Goal: Task Accomplishment & Management: Complete application form

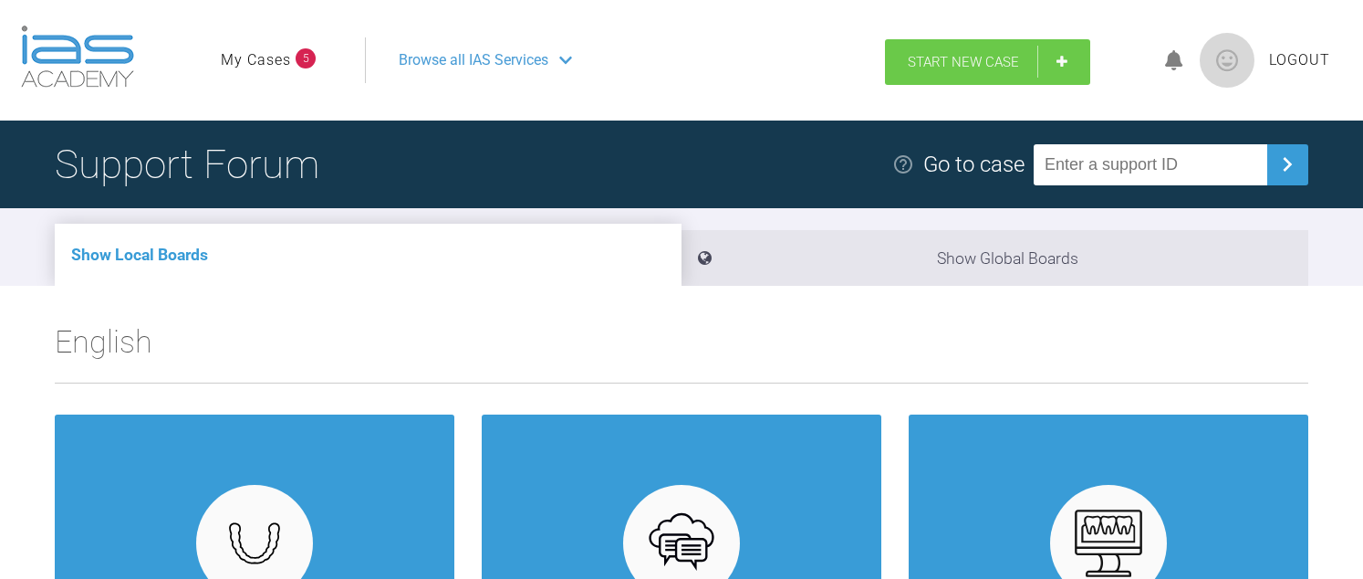
click at [1000, 54] on span "Start New Case" at bounding box center [963, 62] width 111 height 16
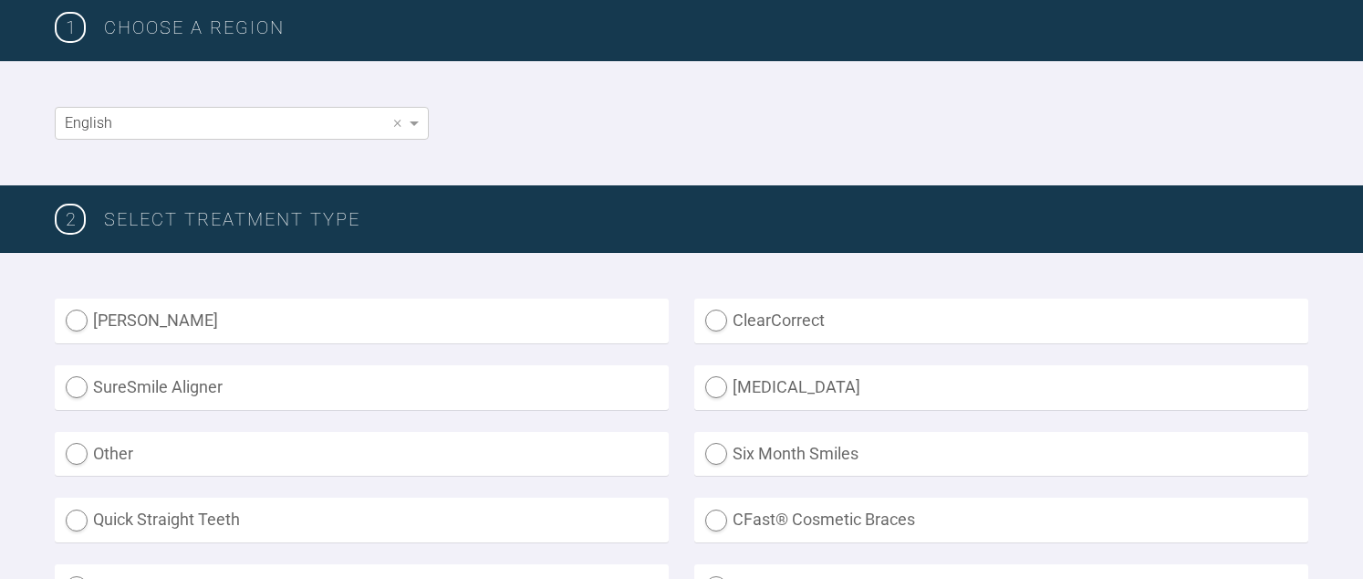
scroll to position [365, 0]
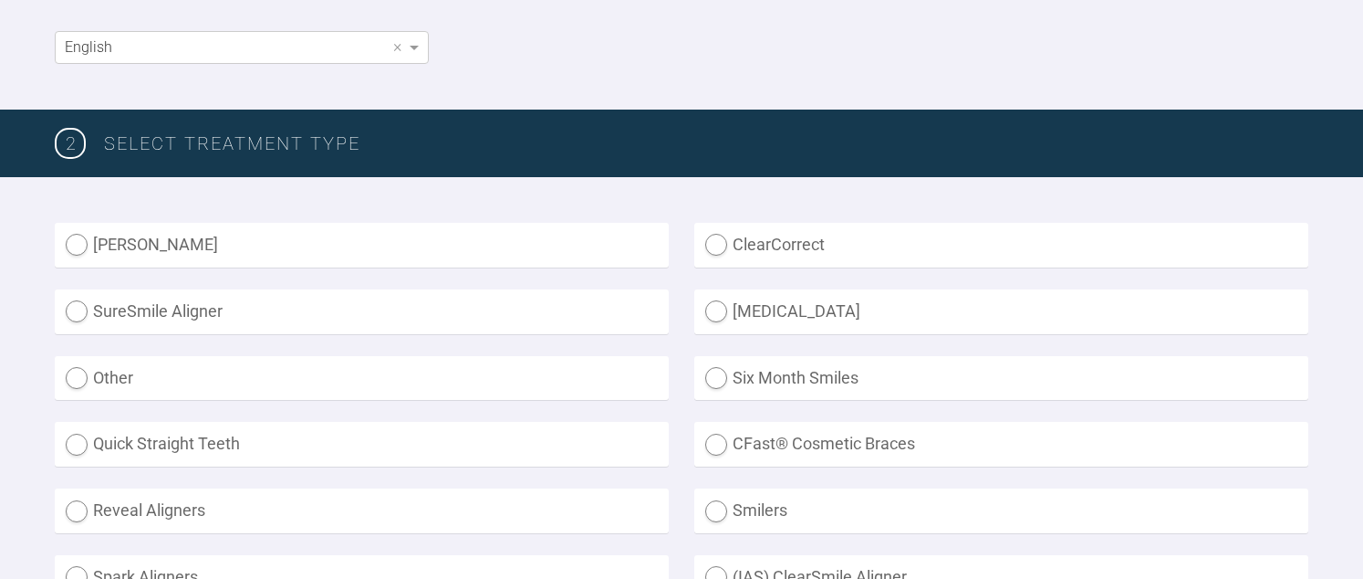
click at [182, 301] on label "SureSmile Aligner" at bounding box center [362, 311] width 614 height 45
radio Aligner "true"
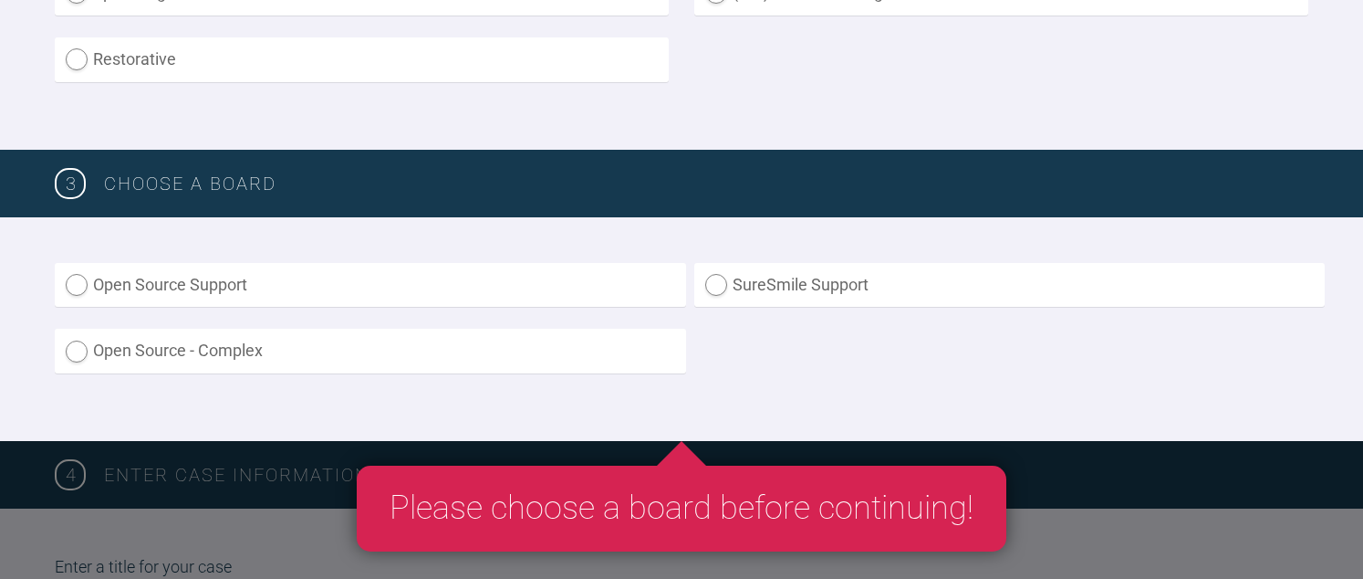
scroll to position [1004, 0]
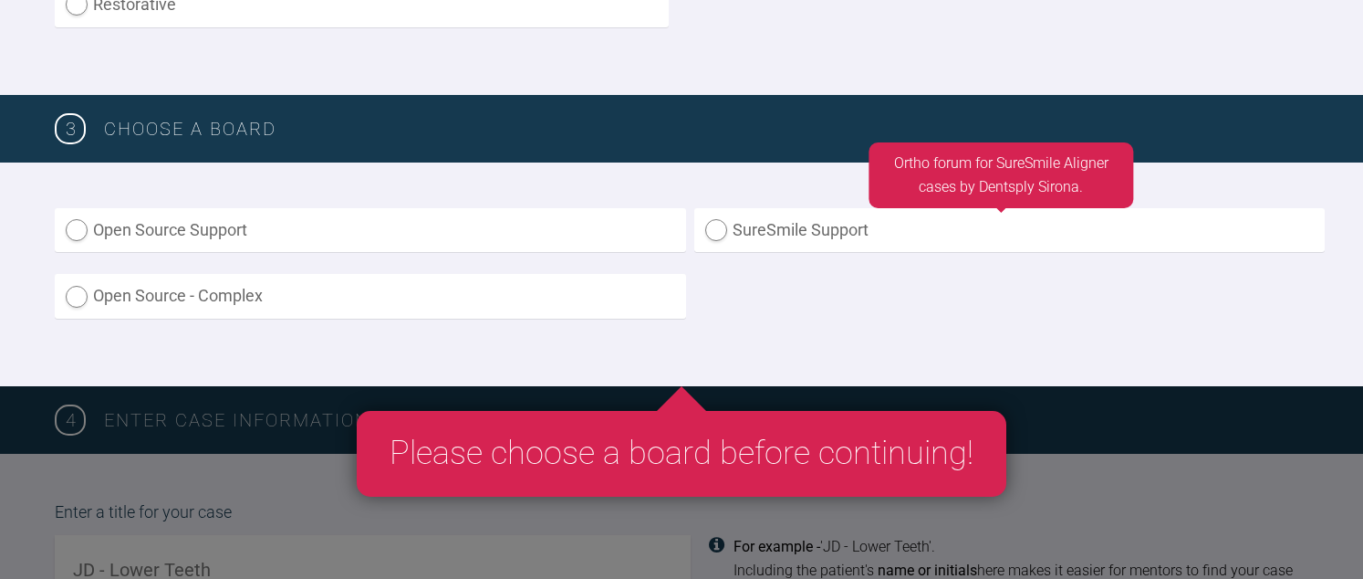
click at [901, 214] on label "SureSmile Support" at bounding box center [1009, 230] width 631 height 45
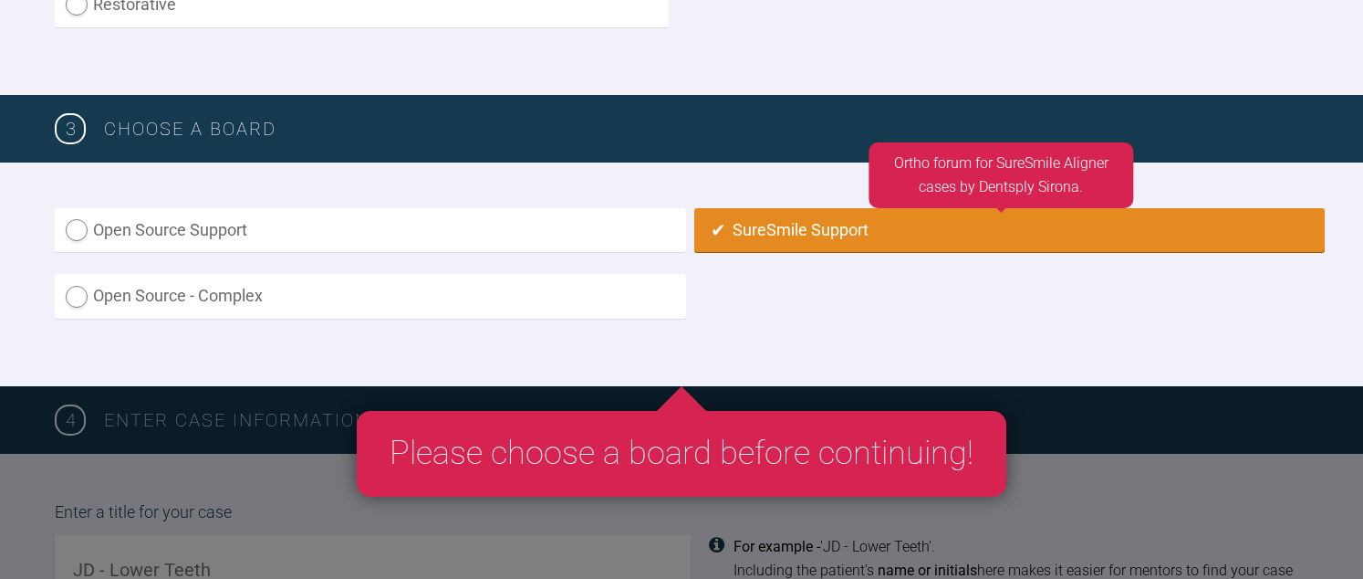
radio input "true"
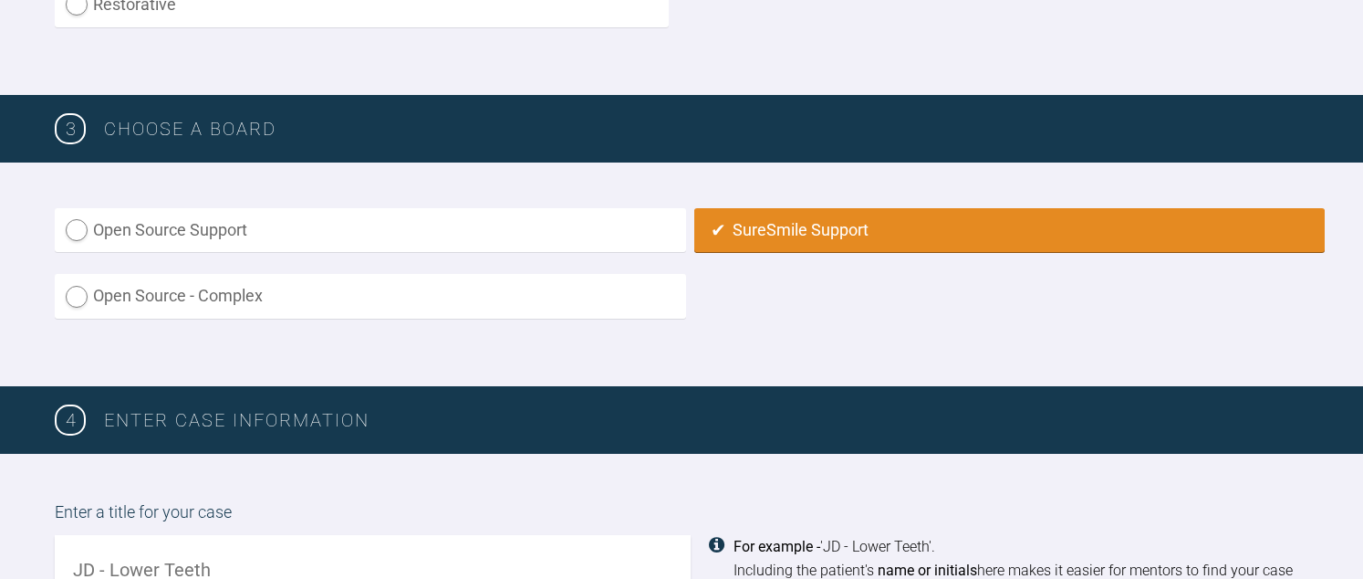
scroll to position [1204, 0]
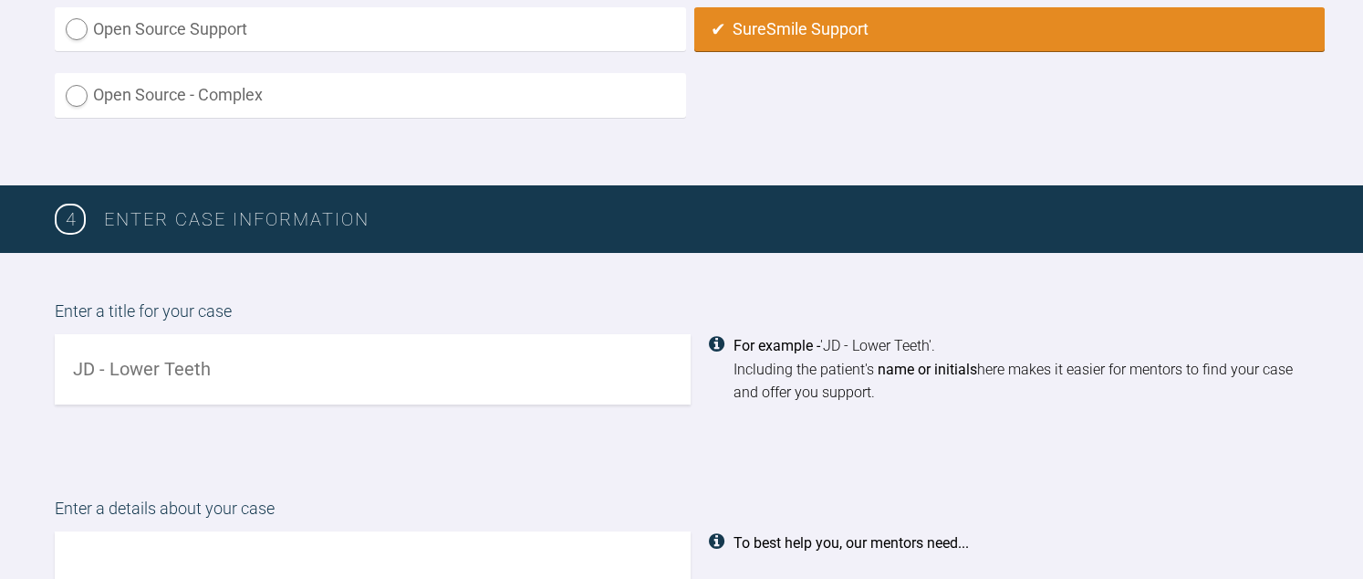
click at [266, 359] on input "text" at bounding box center [373, 369] width 636 height 70
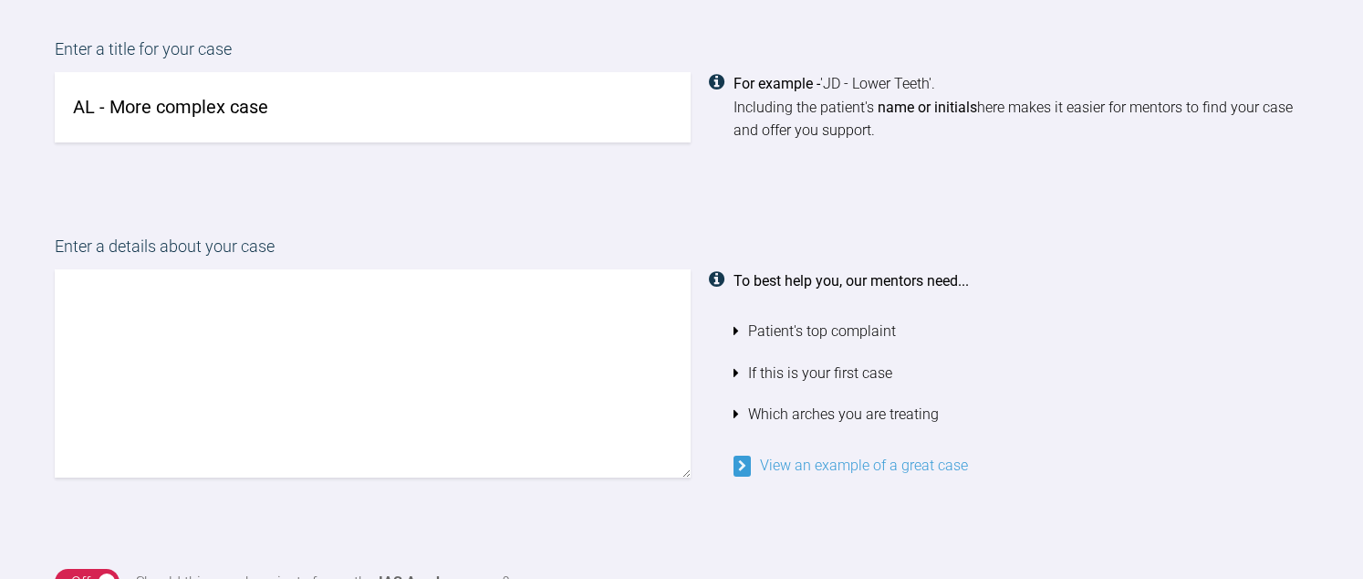
scroll to position [1569, 0]
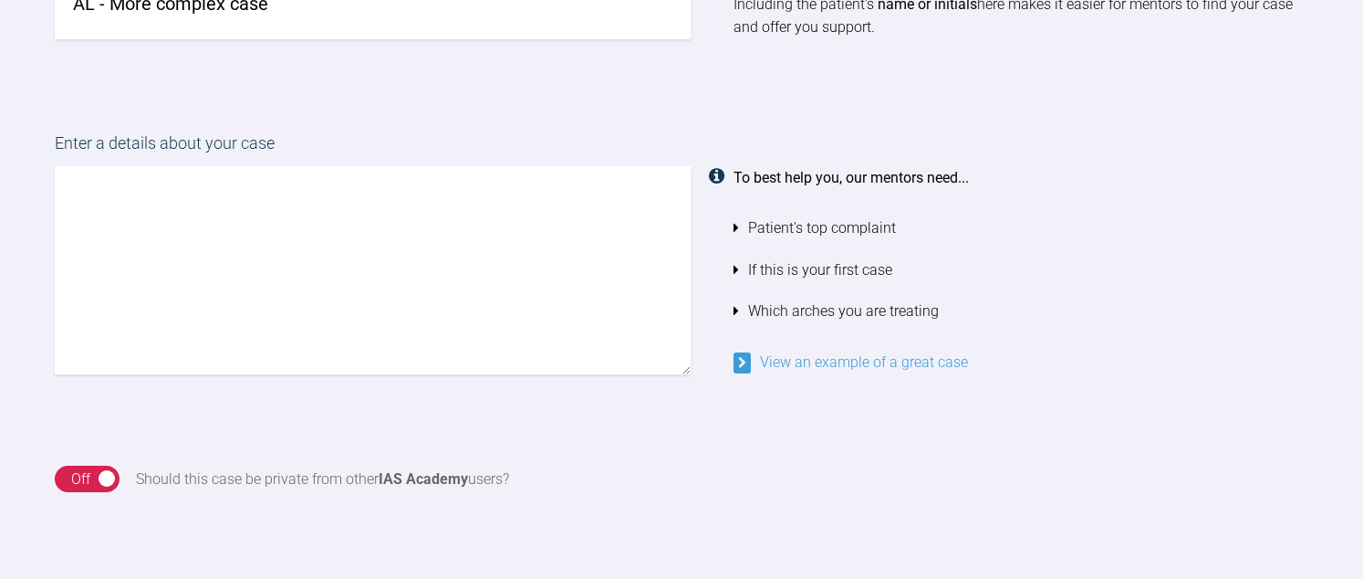
type input "AL - More complex case"
click at [245, 272] on textarea at bounding box center [373, 270] width 636 height 208
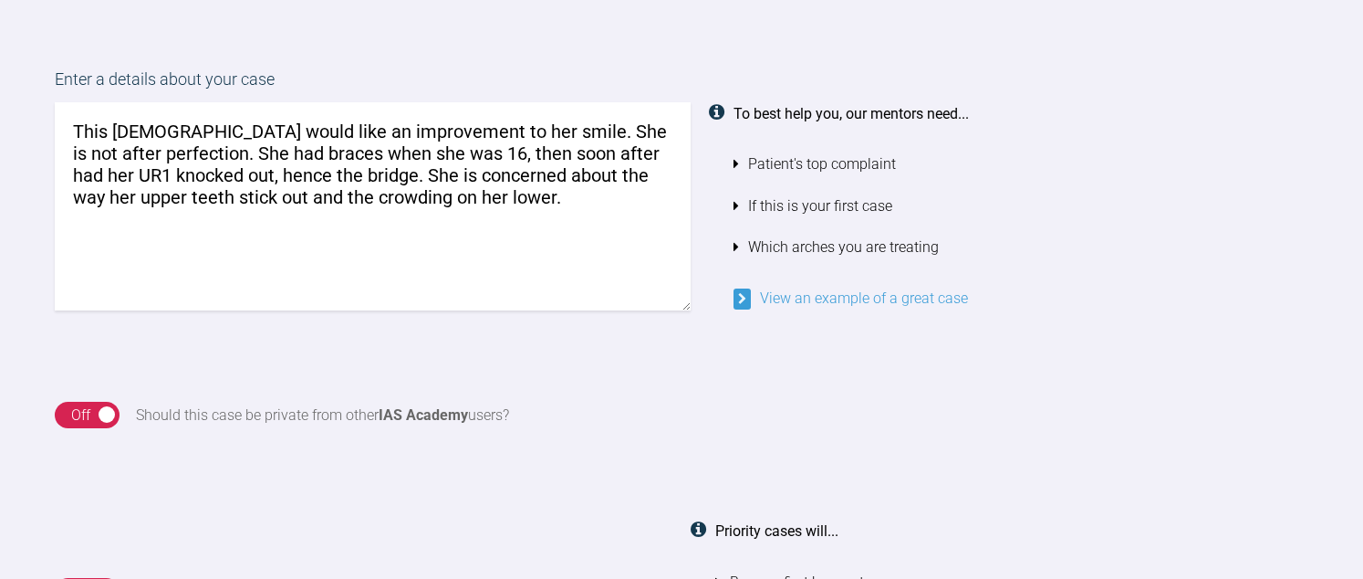
scroll to position [1661, 0]
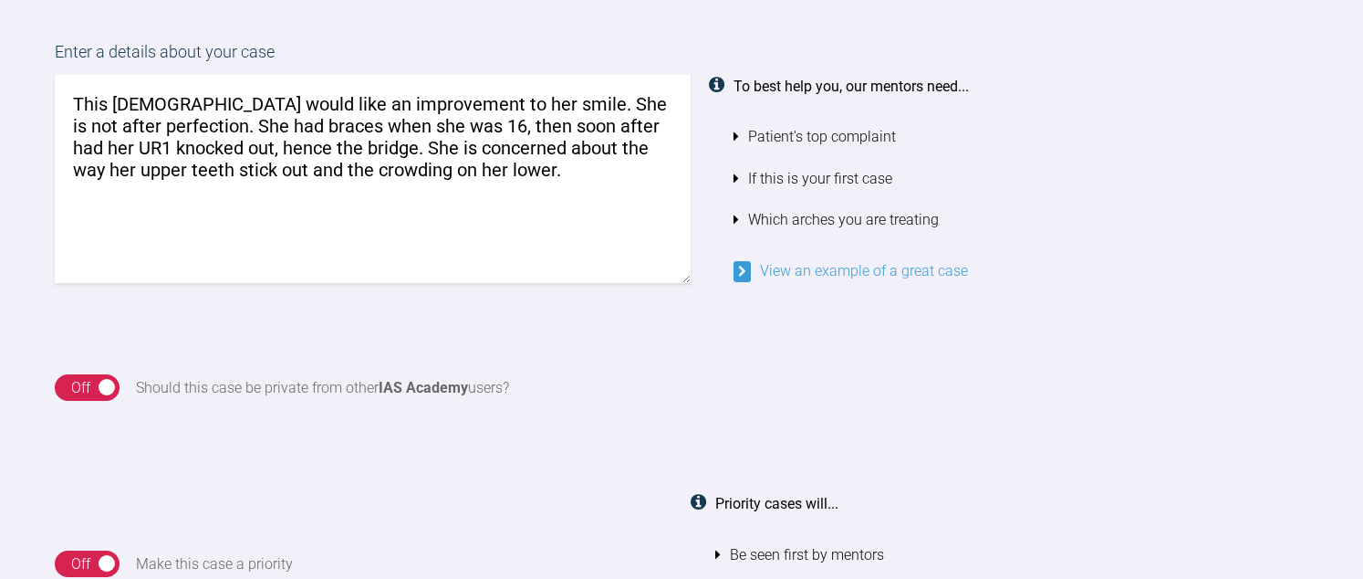
drag, startPoint x: 374, startPoint y: 141, endPoint x: 396, endPoint y: 162, distance: 30.3
click at [396, 162] on textarea "This [DEMOGRAPHIC_DATA] would like an improvement to her smile. She is not afte…" at bounding box center [373, 179] width 636 height 208
click at [522, 168] on textarea "This [DEMOGRAPHIC_DATA] would like an improvement to her smile. She is not afte…" at bounding box center [373, 179] width 636 height 208
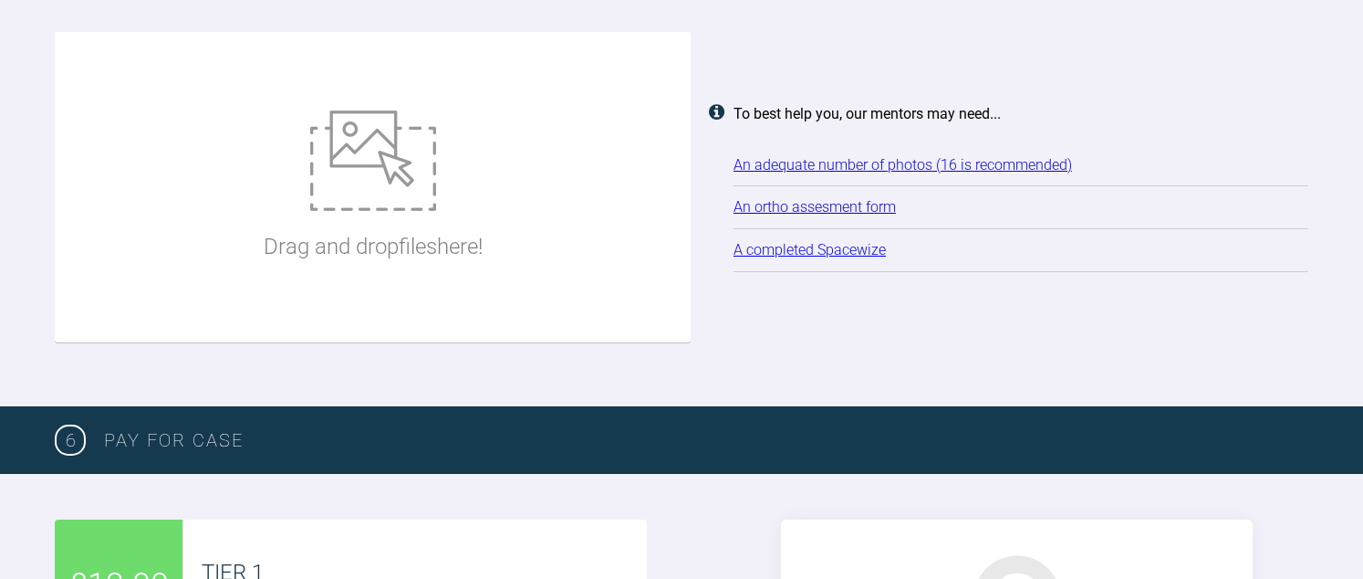
scroll to position [2391, 0]
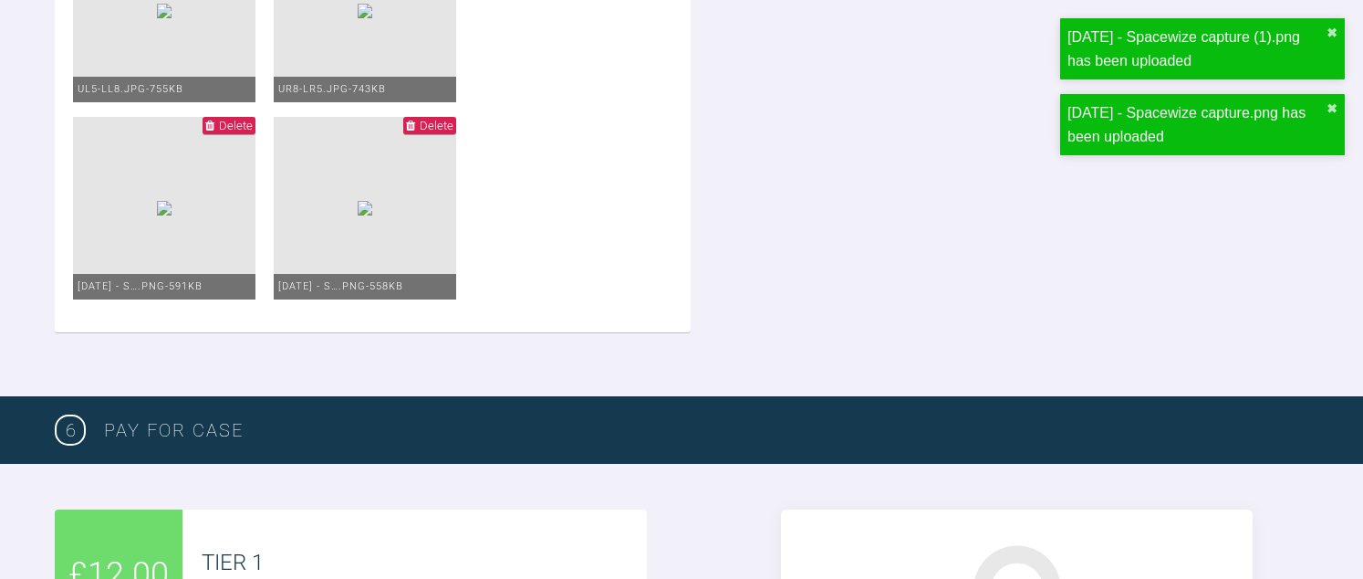
scroll to position [4581, 0]
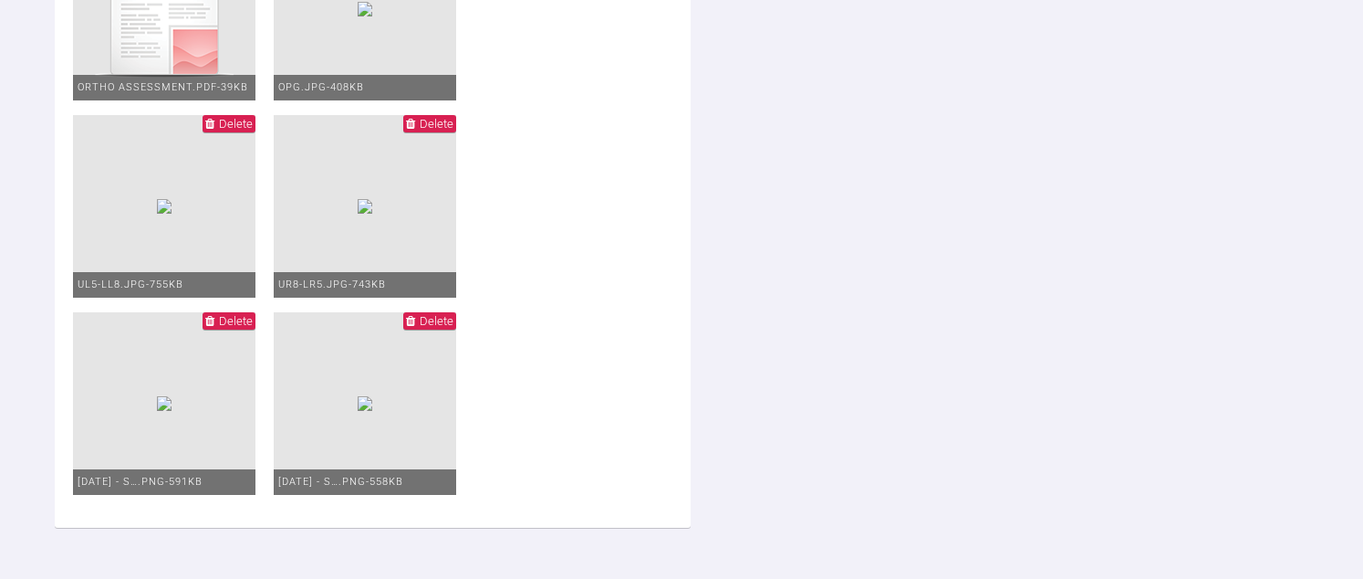
scroll to position [4216, 0]
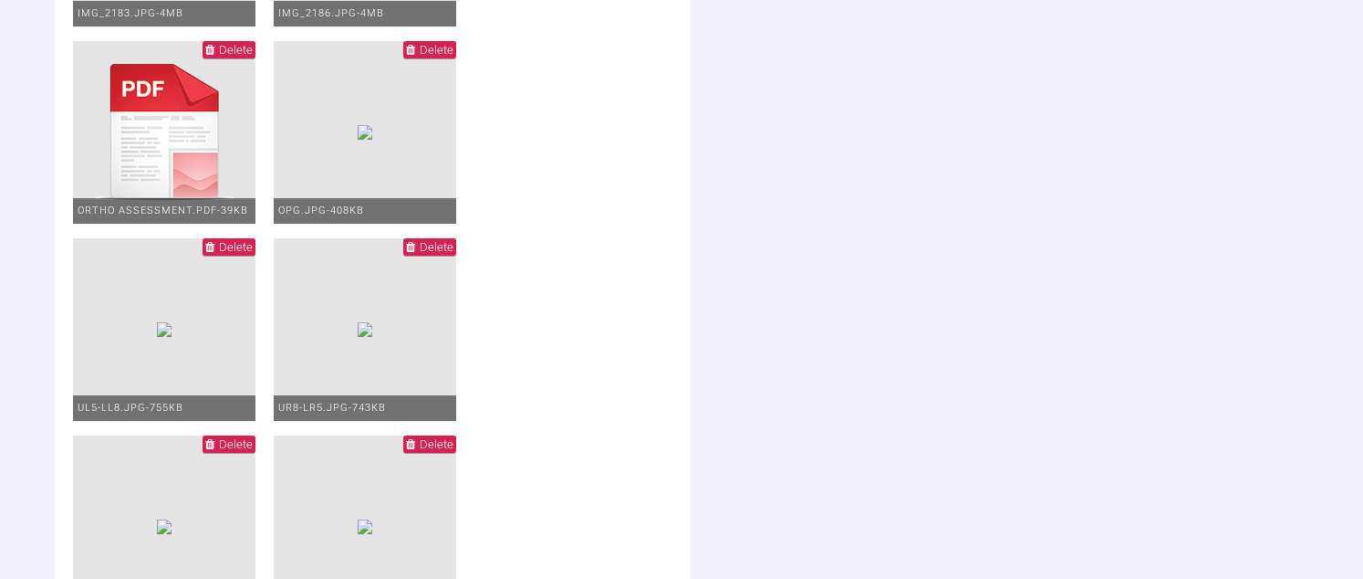
click at [255, 255] on span "Delete" at bounding box center [229, 246] width 53 height 17
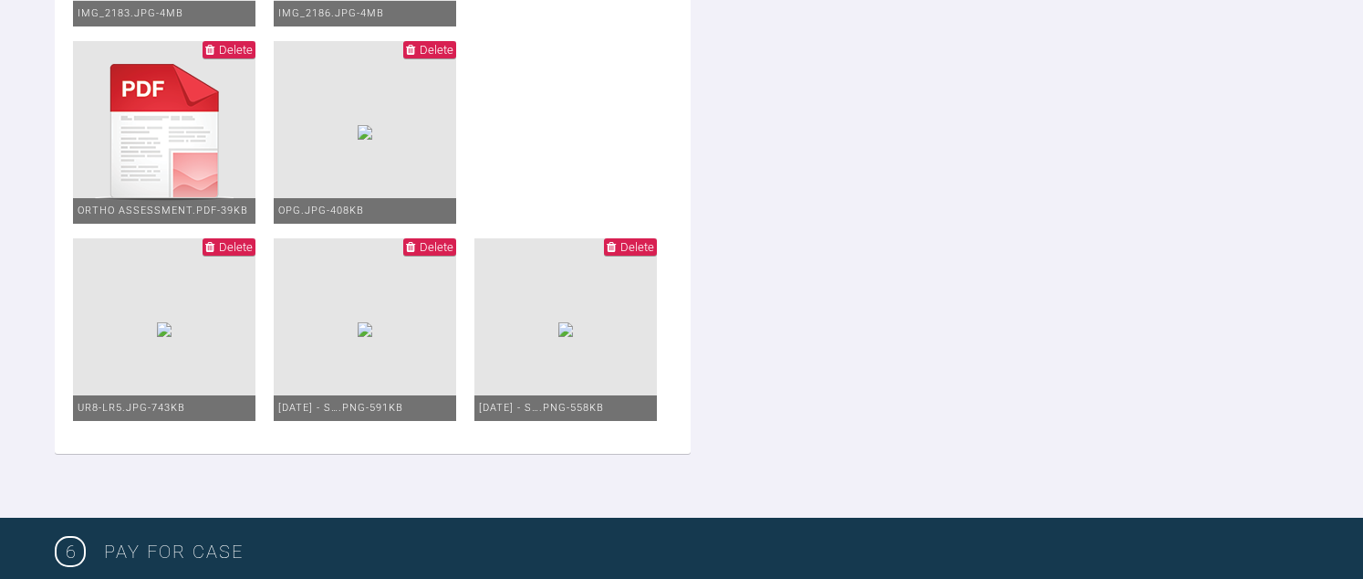
click at [253, 254] on span "Delete" at bounding box center [236, 247] width 34 height 14
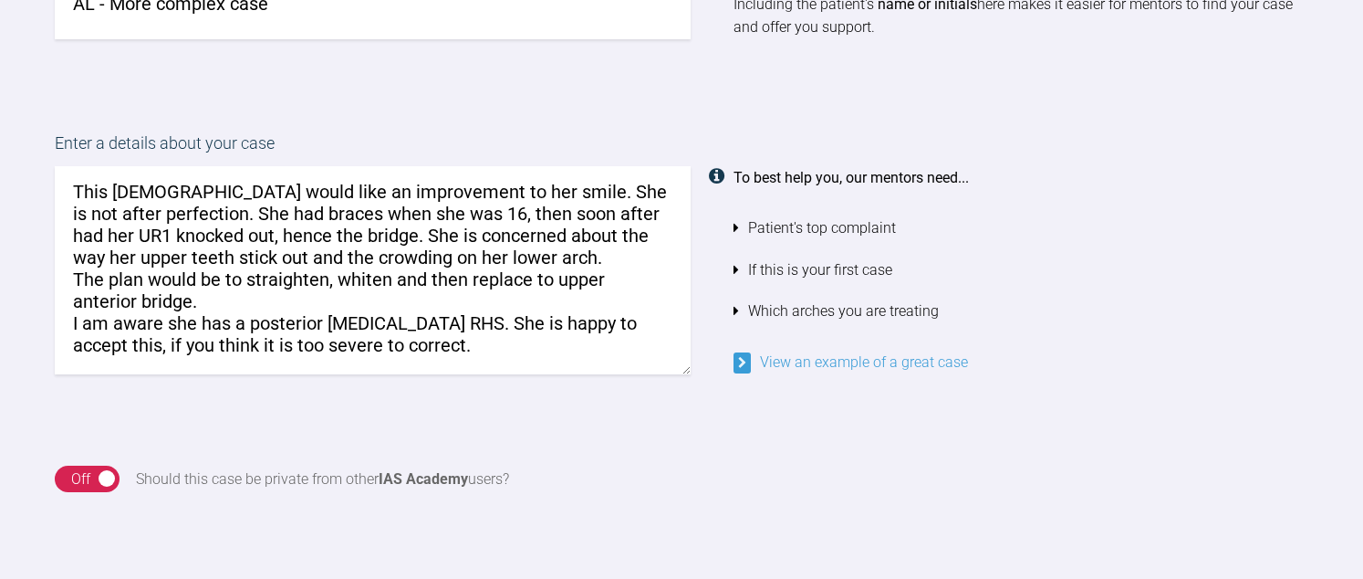
scroll to position [0, 0]
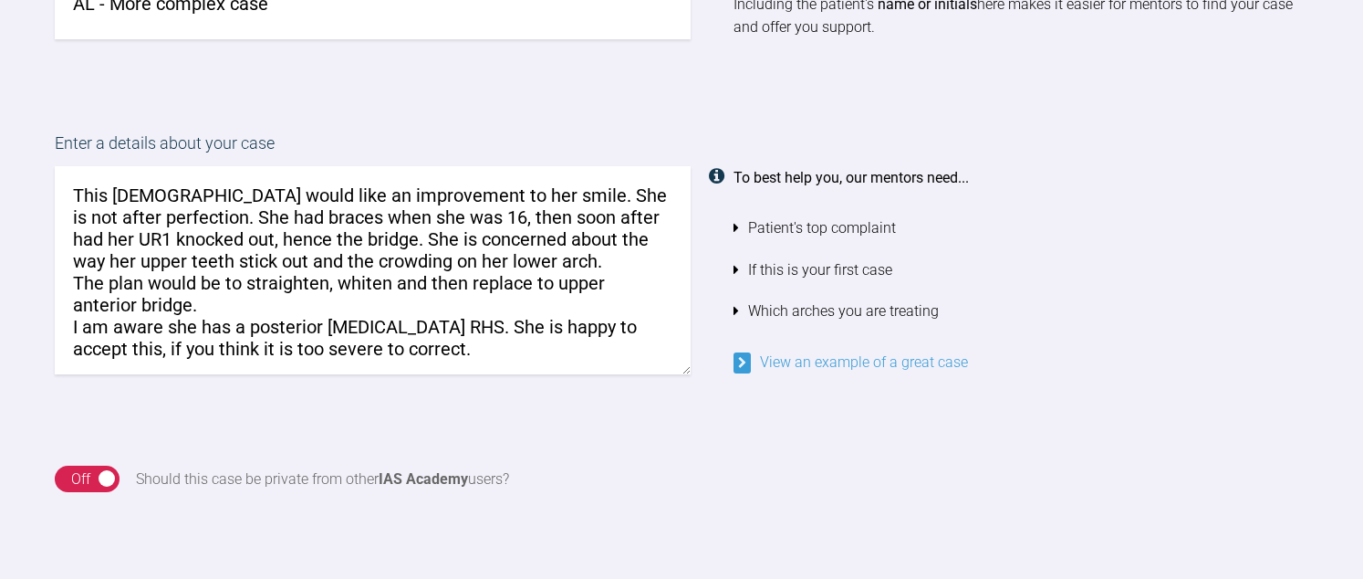
drag, startPoint x: 248, startPoint y: 207, endPoint x: 278, endPoint y: 302, distance: 99.6
click at [278, 302] on textarea "This [DEMOGRAPHIC_DATA] would like an improvement to her smile. She is not afte…" at bounding box center [373, 270] width 636 height 208
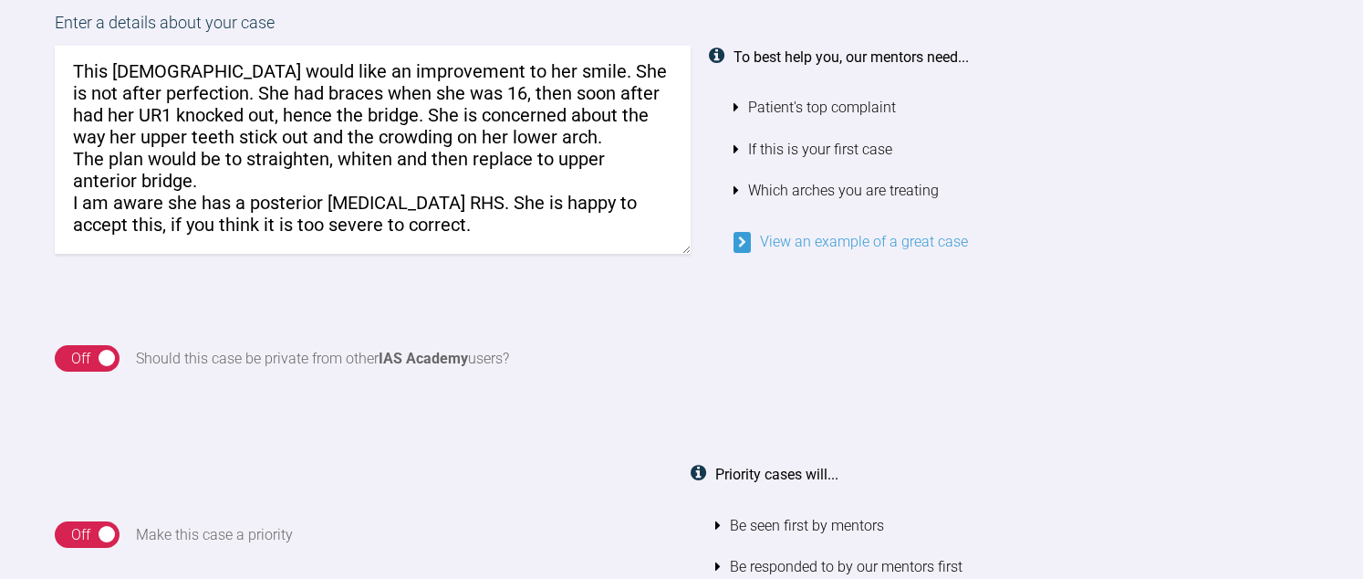
scroll to position [1661, 0]
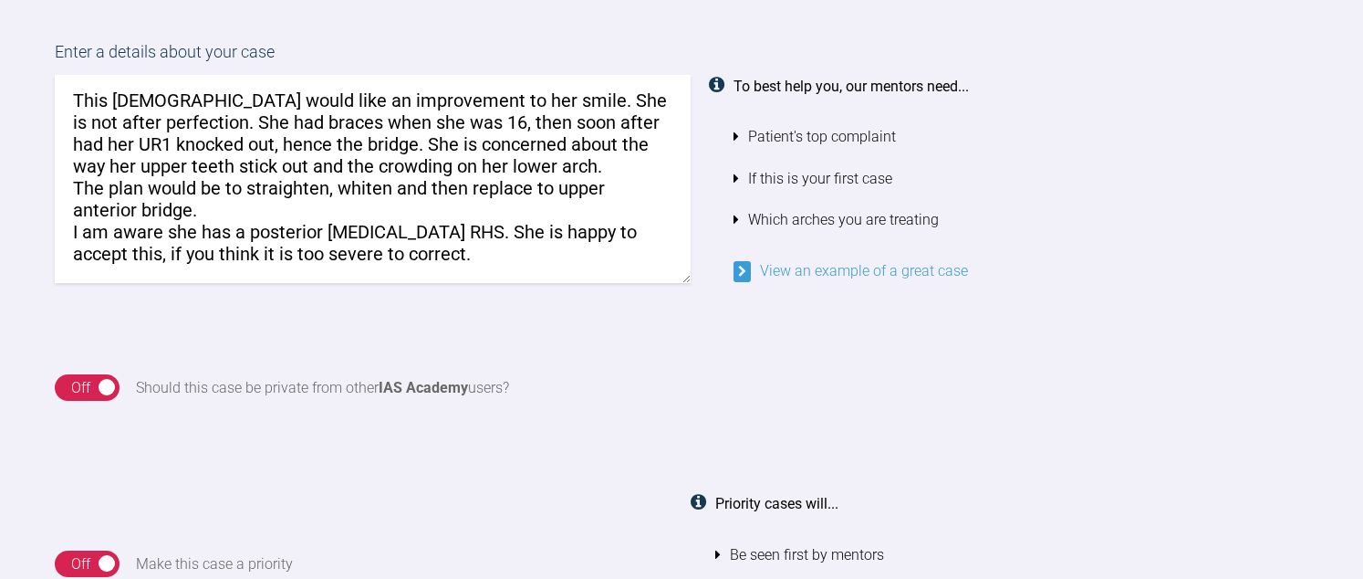
click at [478, 219] on textarea "This [DEMOGRAPHIC_DATA] would like an improvement to her smile. She is not afte…" at bounding box center [373, 179] width 636 height 208
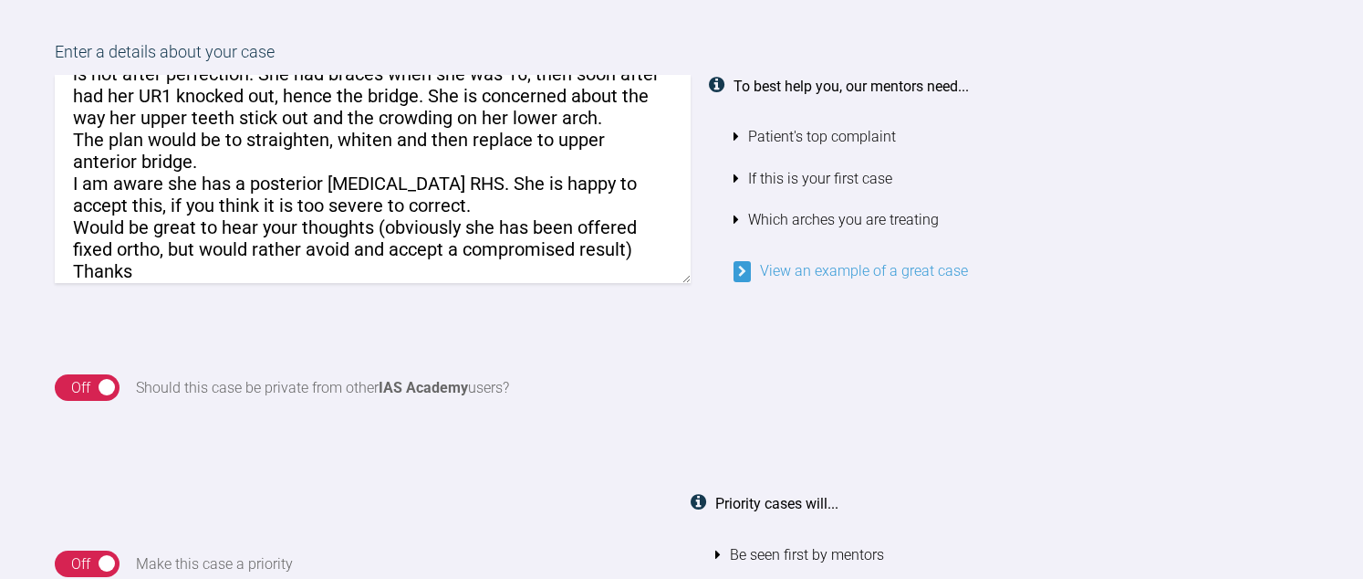
scroll to position [74, 0]
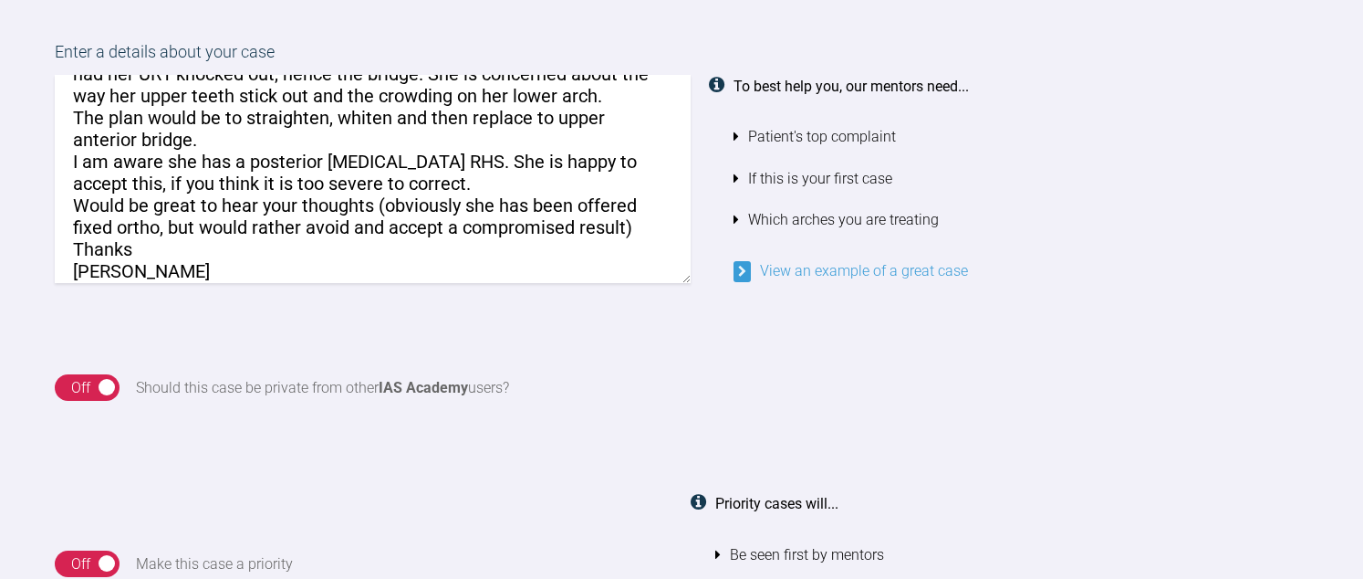
click at [622, 219] on textarea "This [DEMOGRAPHIC_DATA] would like an improvement to her smile. She is not afte…" at bounding box center [373, 179] width 636 height 208
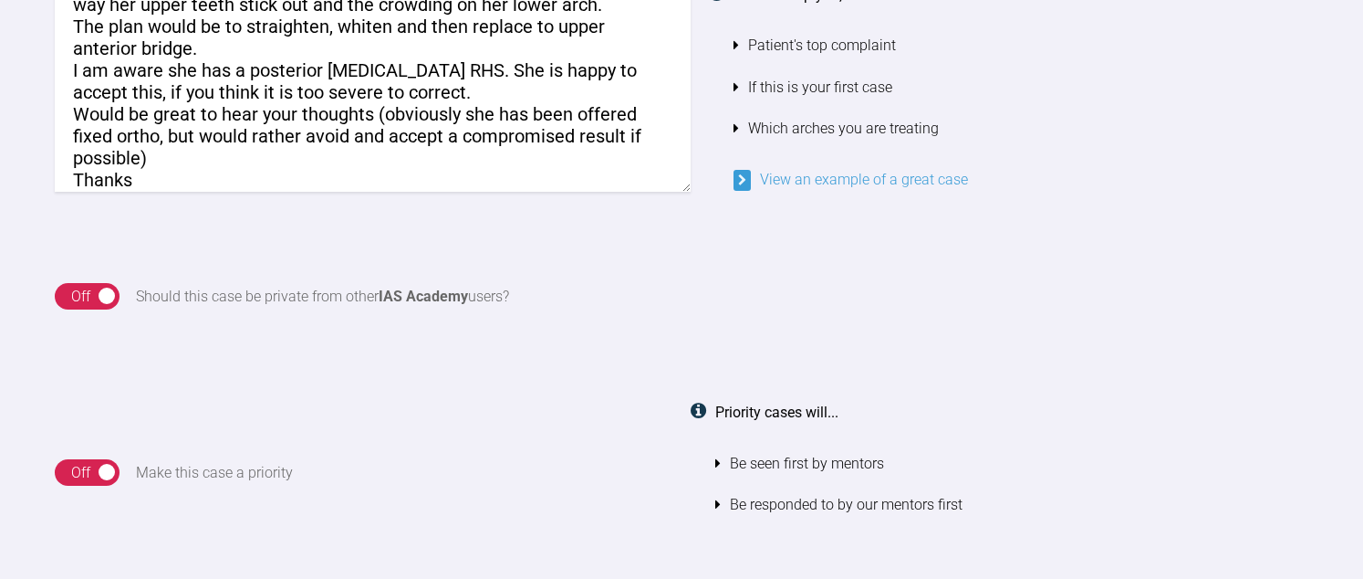
click at [249, 170] on textarea "This [DEMOGRAPHIC_DATA] would like an improvement to her smile. She is not afte…" at bounding box center [373, 88] width 636 height 208
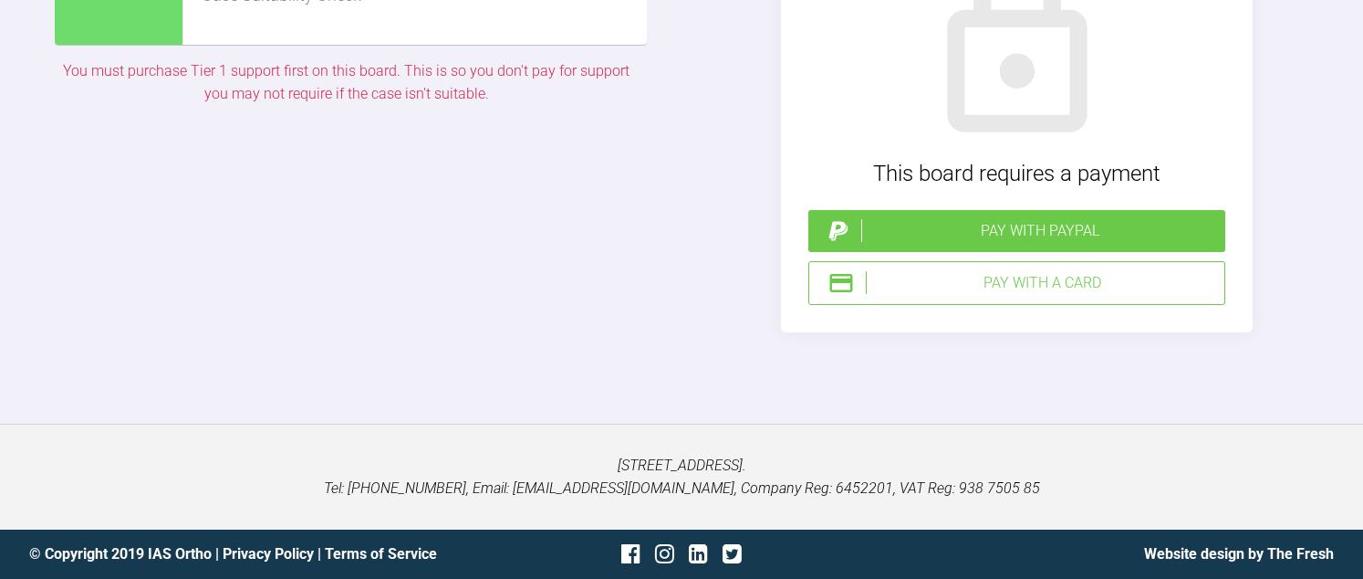
scroll to position [5493, 0]
type textarea "This [DEMOGRAPHIC_DATA] would like an improvement to her smile. She is not afte…"
click at [1077, 295] on div "Pay with a Card" at bounding box center [1041, 283] width 351 height 24
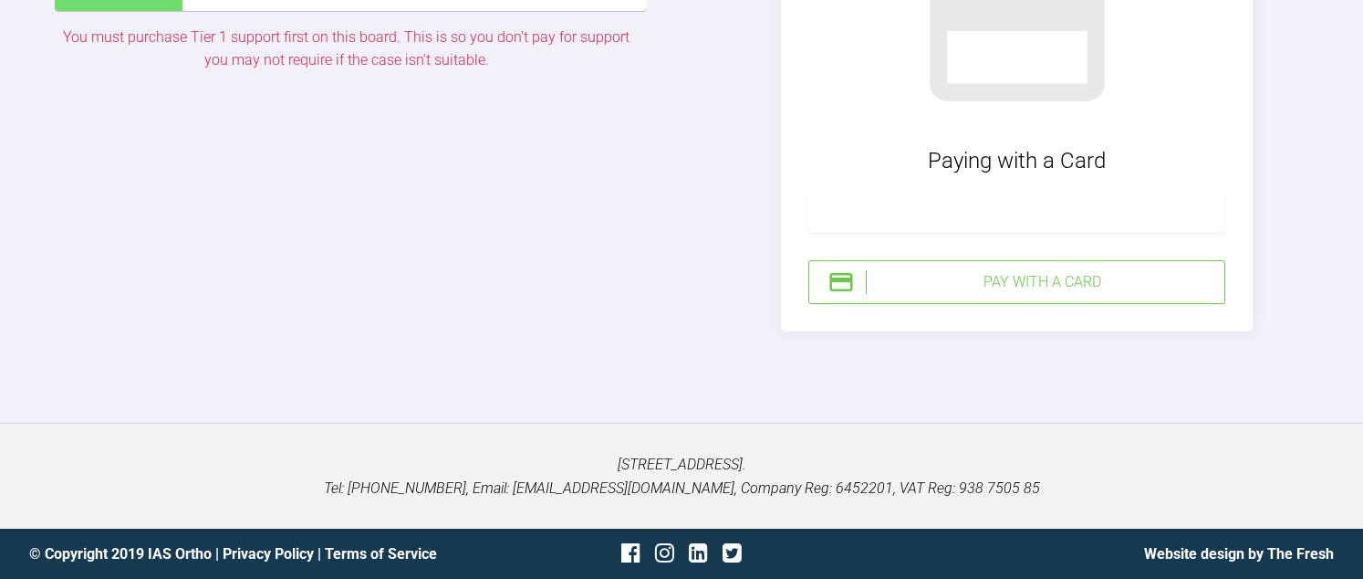
scroll to position [5549, 0]
click at [1031, 295] on div "Pay with a Card" at bounding box center [1016, 282] width 417 height 44
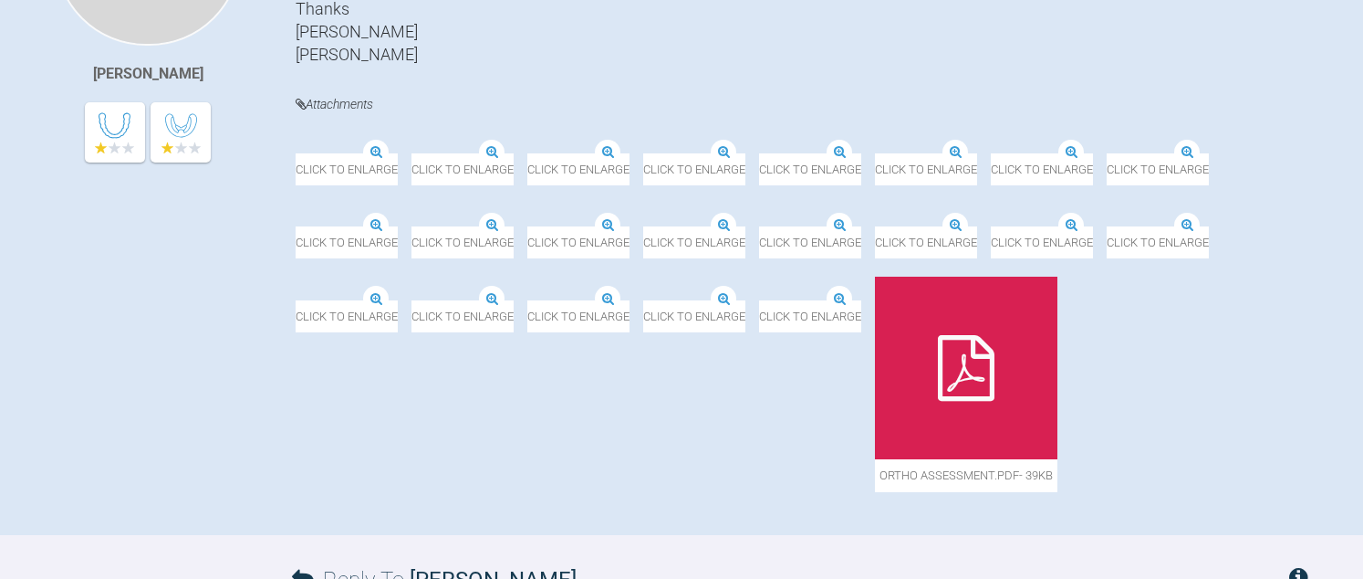
scroll to position [574, 0]
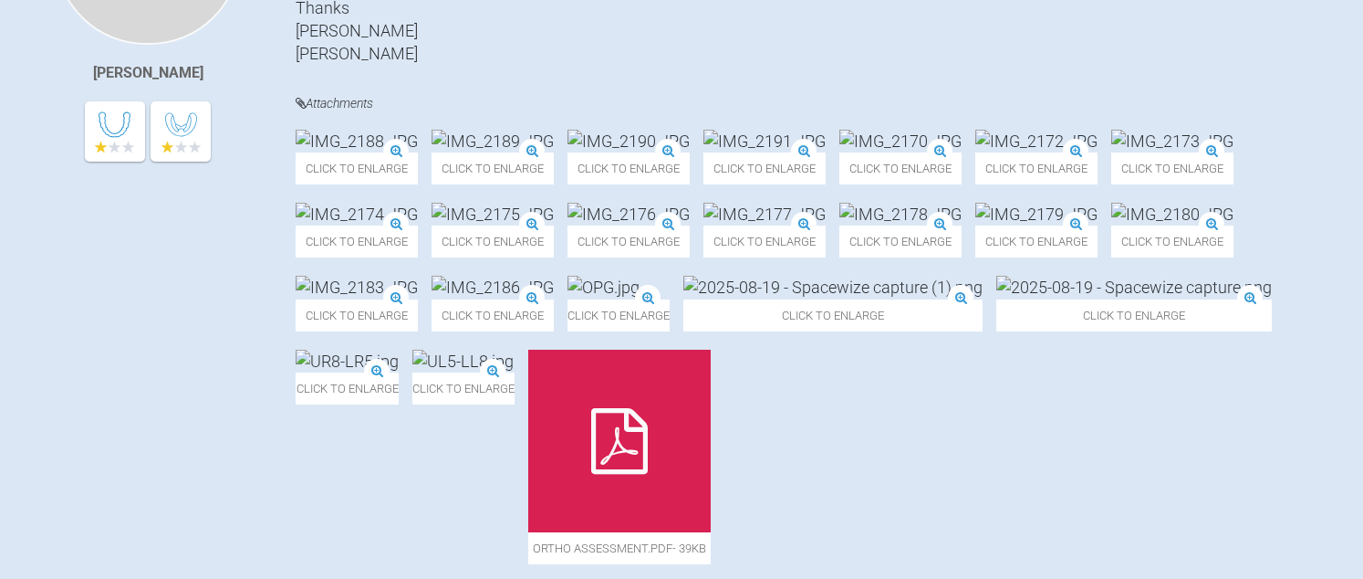
click at [690, 152] on img at bounding box center [629, 141] width 122 height 23
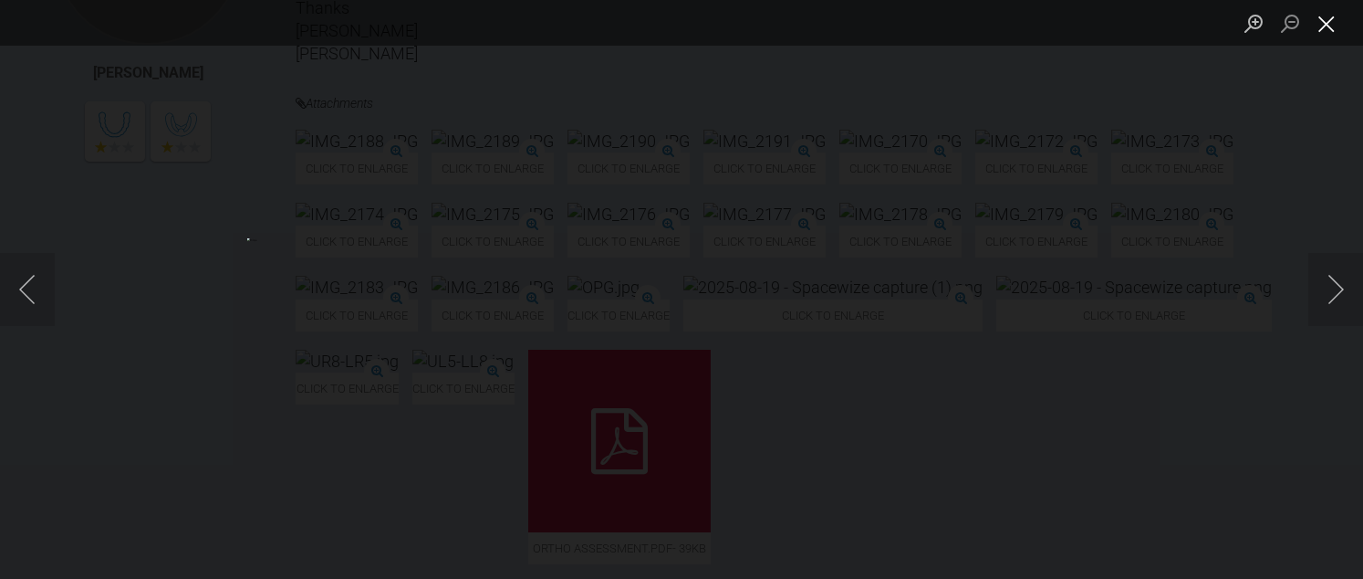
click at [1321, 24] on button "Close lightbox" at bounding box center [1327, 23] width 36 height 32
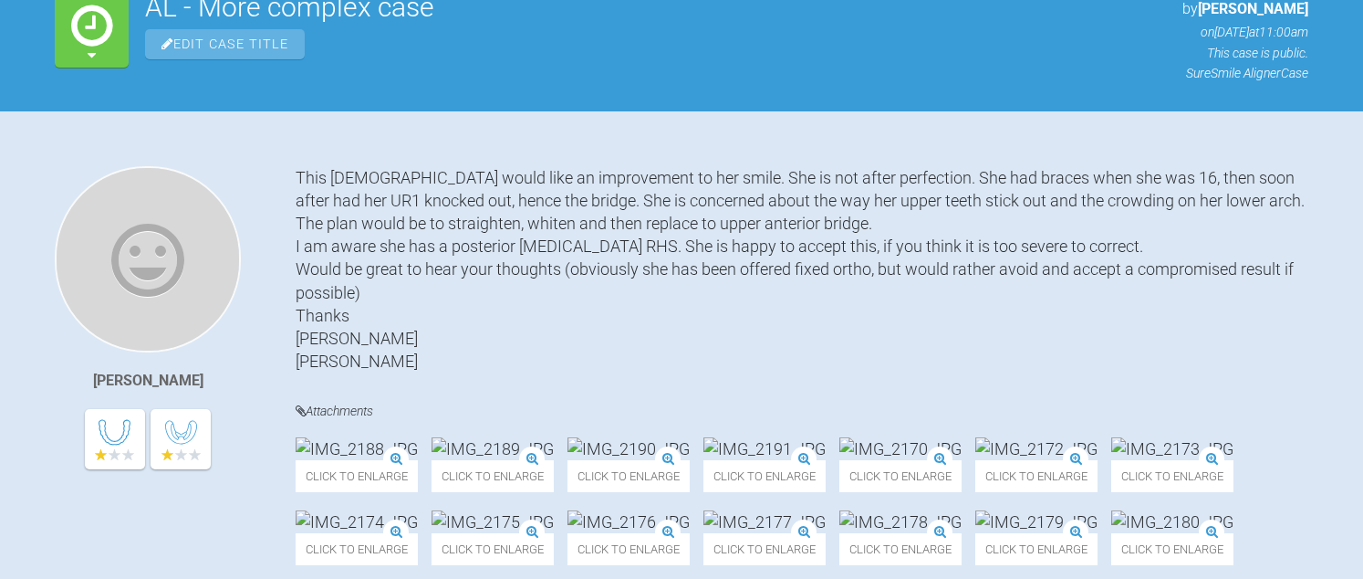
scroll to position [274, 0]
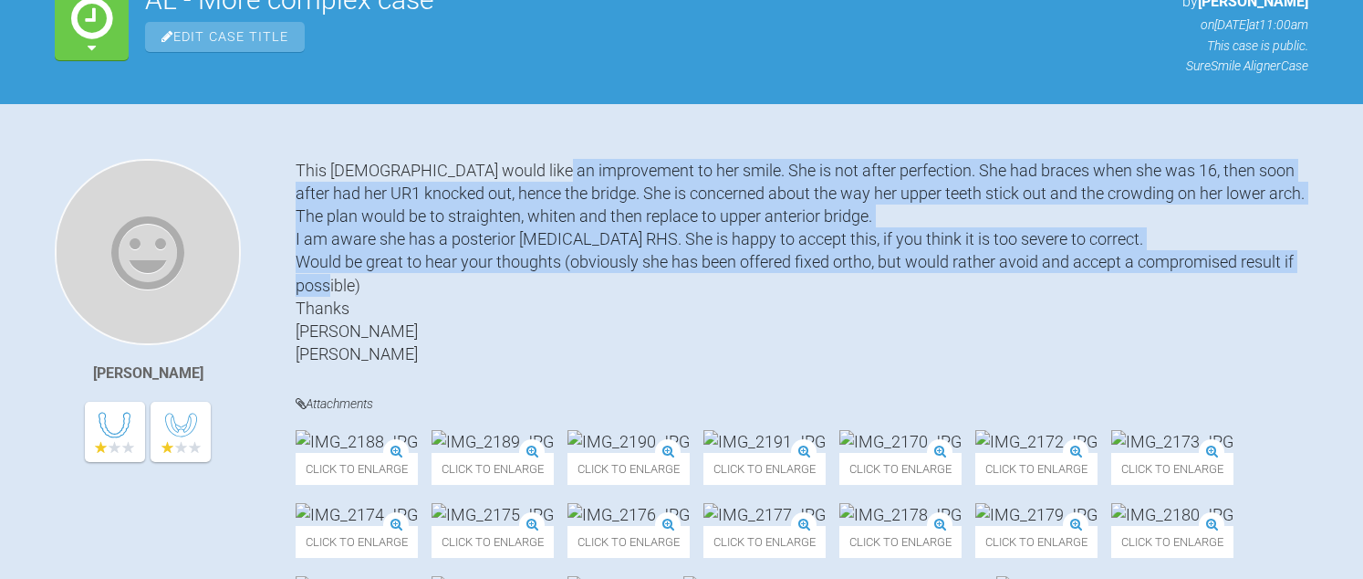
drag, startPoint x: 537, startPoint y: 162, endPoint x: 612, endPoint y: 290, distance: 148.0
click at [612, 290] on div "This [DEMOGRAPHIC_DATA] would like an improvement to her smile. She is not afte…" at bounding box center [802, 262] width 1013 height 207
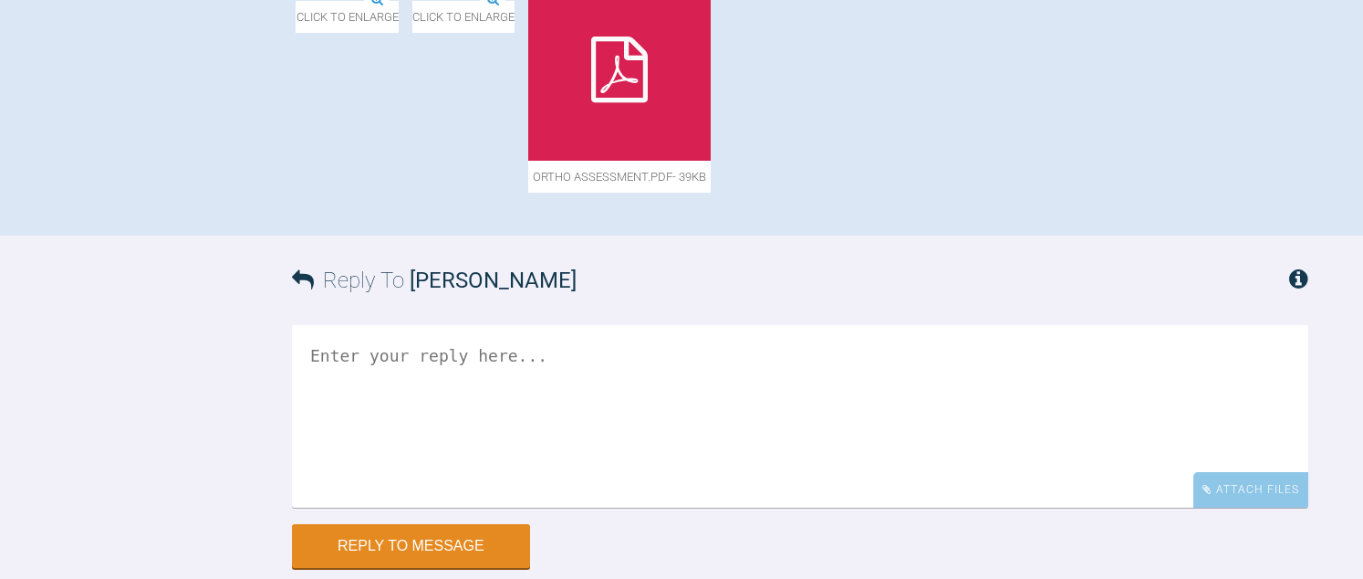
scroll to position [1095, 0]
